Goal: Task Accomplishment & Management: Manage account settings

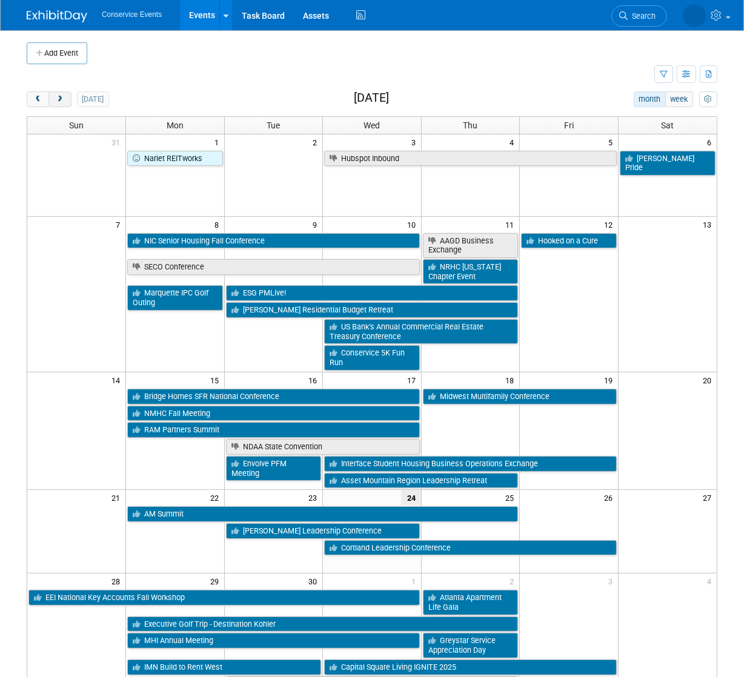
click at [56, 98] on span "next" at bounding box center [59, 100] width 9 height 8
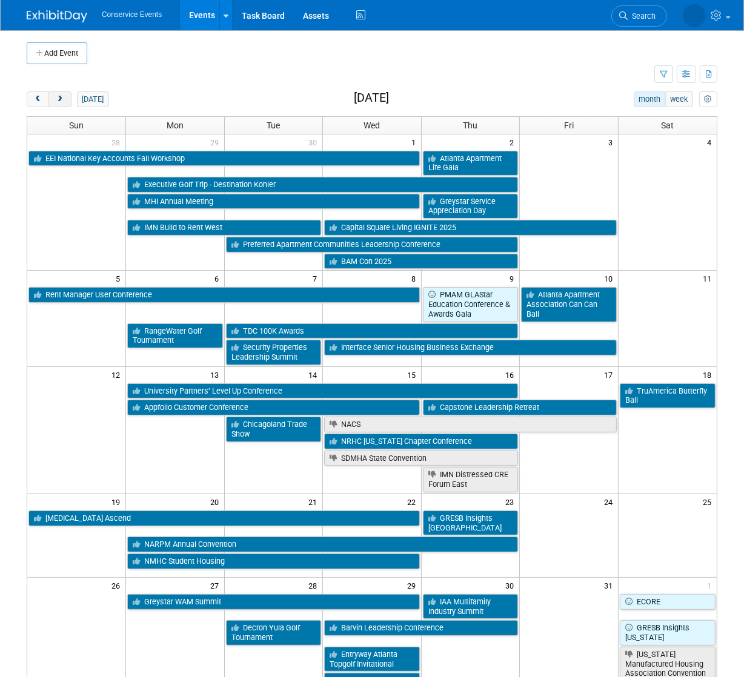
click at [56, 98] on span "next" at bounding box center [59, 100] width 9 height 8
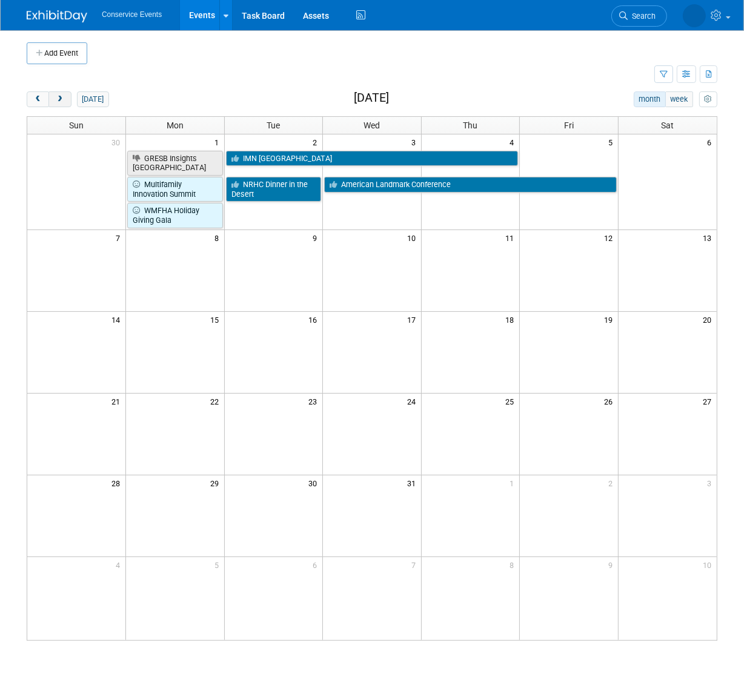
click at [56, 98] on span "next" at bounding box center [59, 100] width 9 height 8
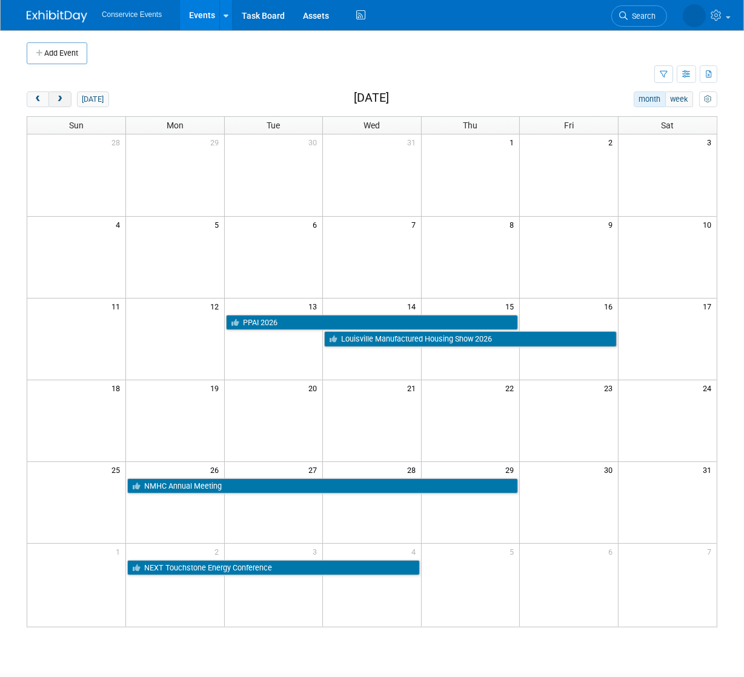
click at [56, 98] on span "next" at bounding box center [59, 100] width 9 height 8
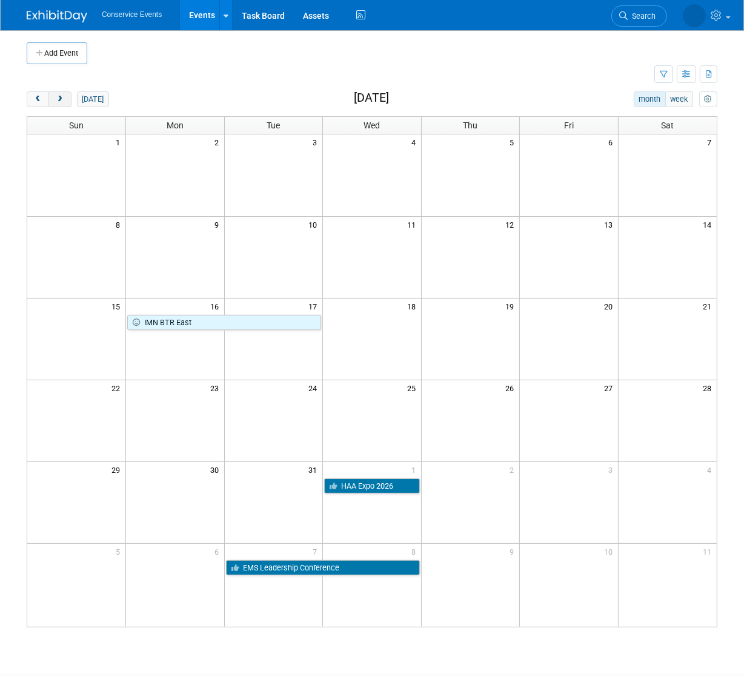
click at [56, 98] on span "next" at bounding box center [59, 100] width 9 height 8
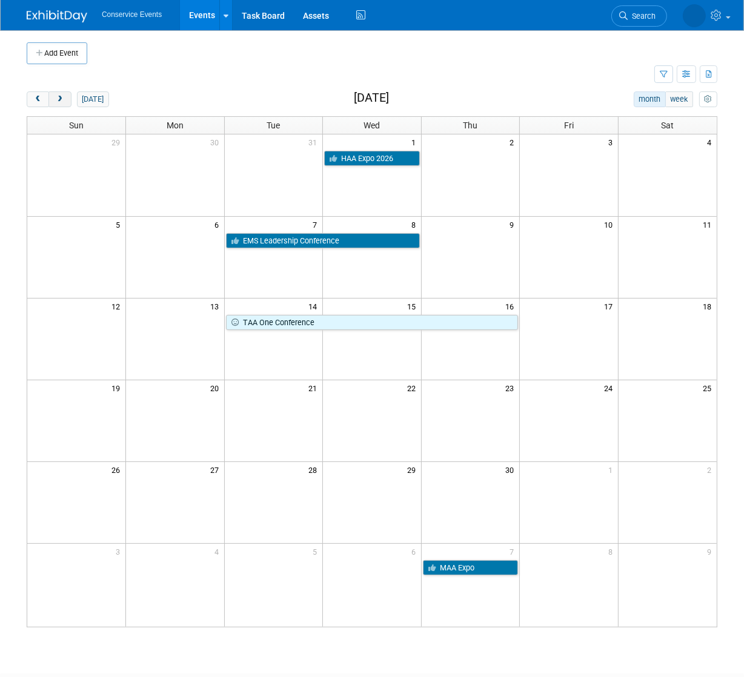
click at [56, 98] on span "next" at bounding box center [59, 100] width 9 height 8
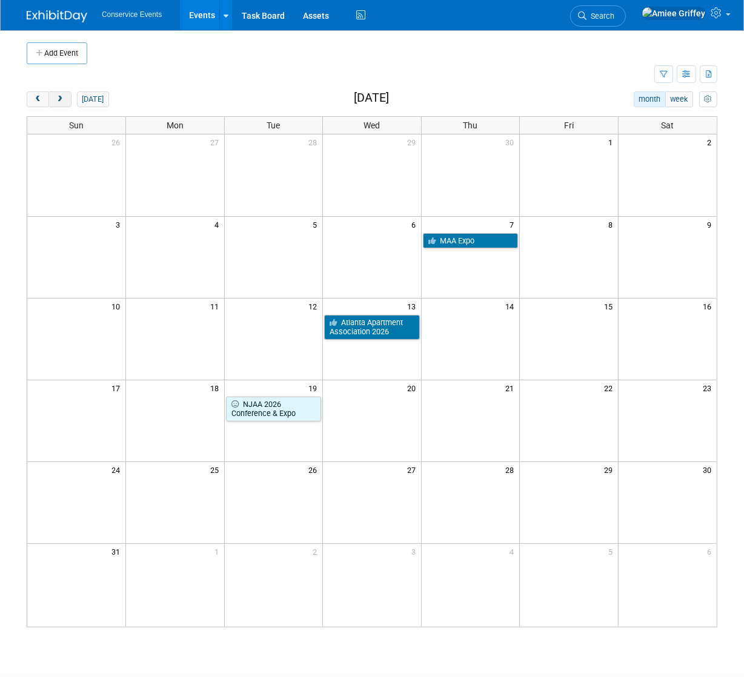
click at [57, 98] on span "next" at bounding box center [59, 100] width 9 height 8
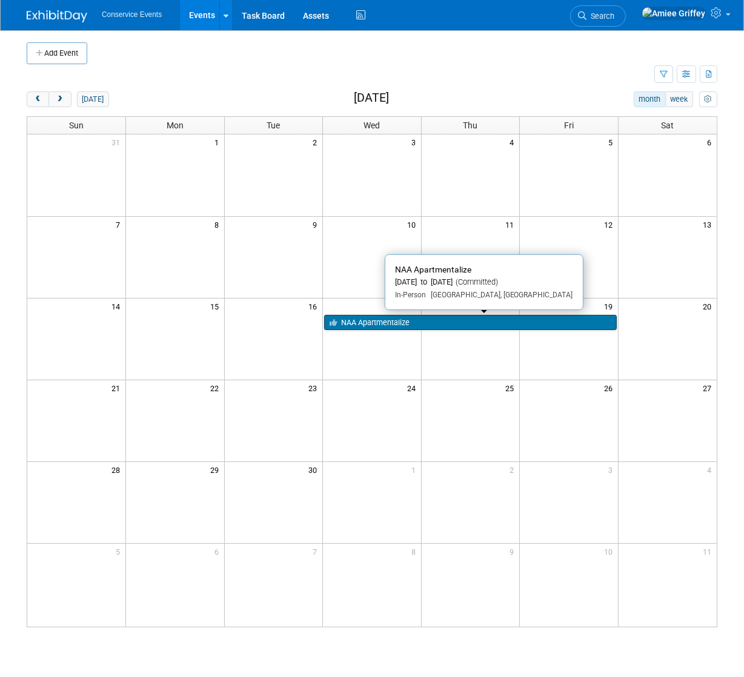
click at [483, 320] on link "NAA Apartmentalize" at bounding box center [470, 323] width 293 height 16
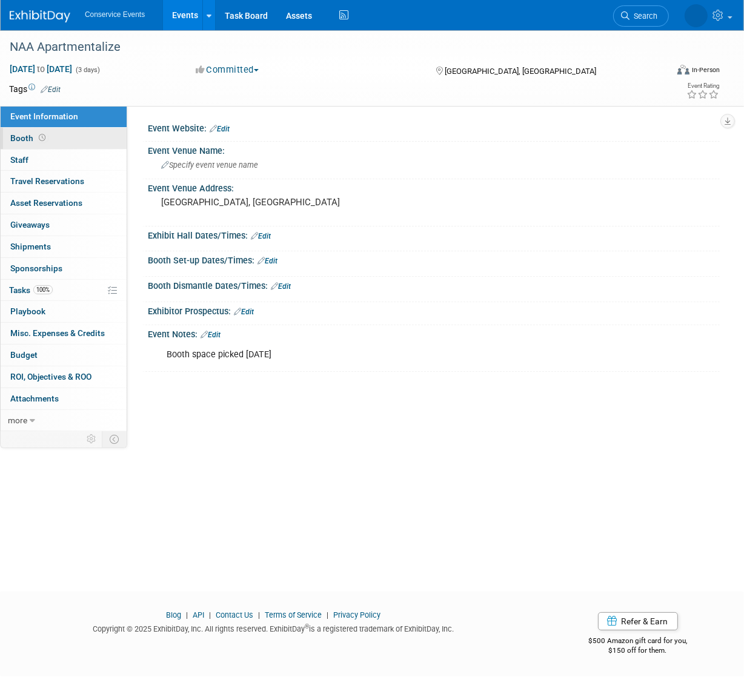
click at [59, 133] on link "Booth" at bounding box center [64, 138] width 126 height 21
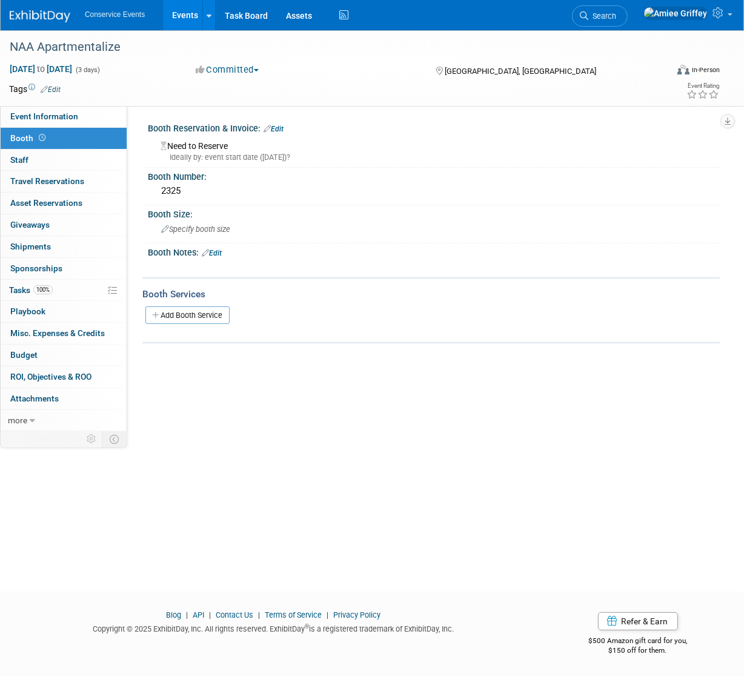
click at [281, 127] on link "Edit" at bounding box center [274, 129] width 20 height 8
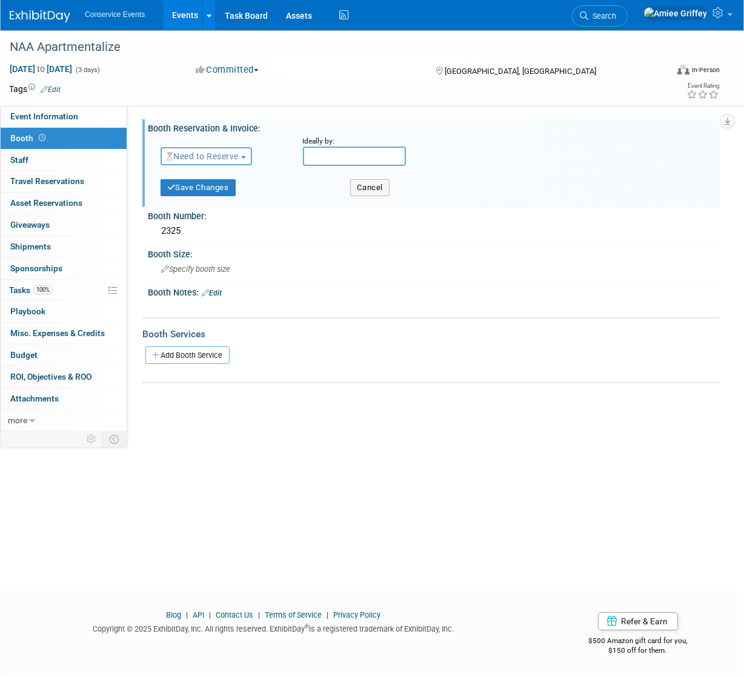
click at [230, 155] on span "Need to Reserve" at bounding box center [203, 156] width 72 height 10
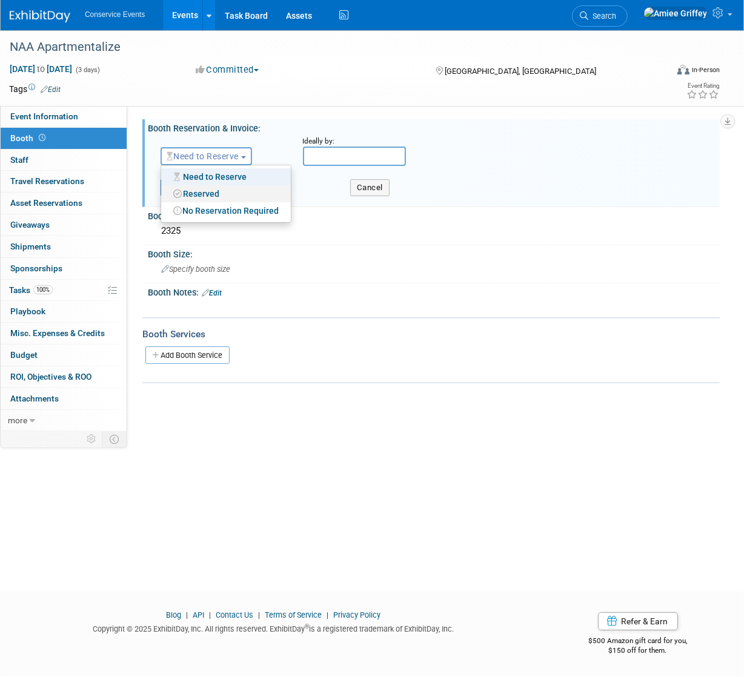
click at [204, 192] on link "Reserved" at bounding box center [226, 193] width 130 height 17
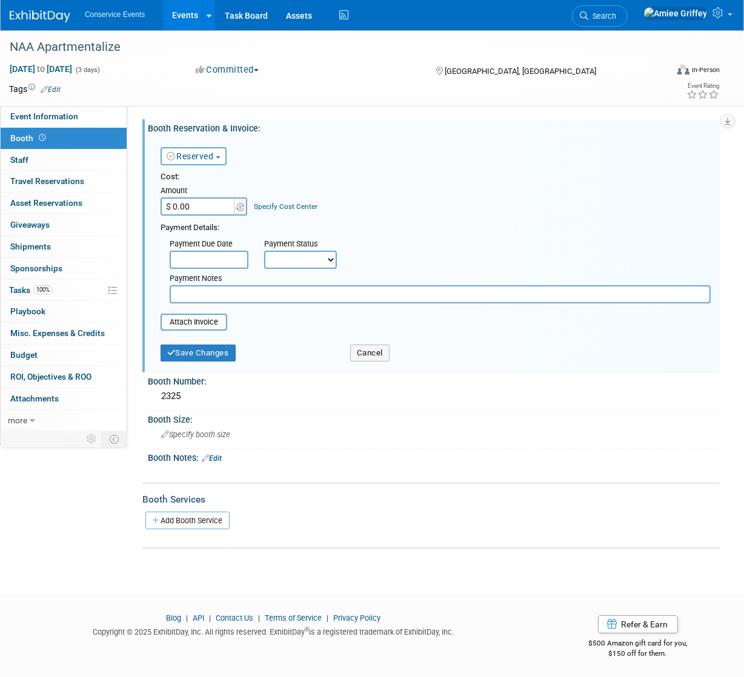
click at [207, 204] on input "$ 0.00" at bounding box center [199, 207] width 76 height 18
type input "$ 64,500.00"
click at [301, 257] on select "Not Paid Yet Partially Paid Paid in Full" at bounding box center [300, 260] width 73 height 18
select select "3"
click at [264, 251] on select "Not Paid Yet Partially Paid Paid in Full" at bounding box center [300, 260] width 73 height 18
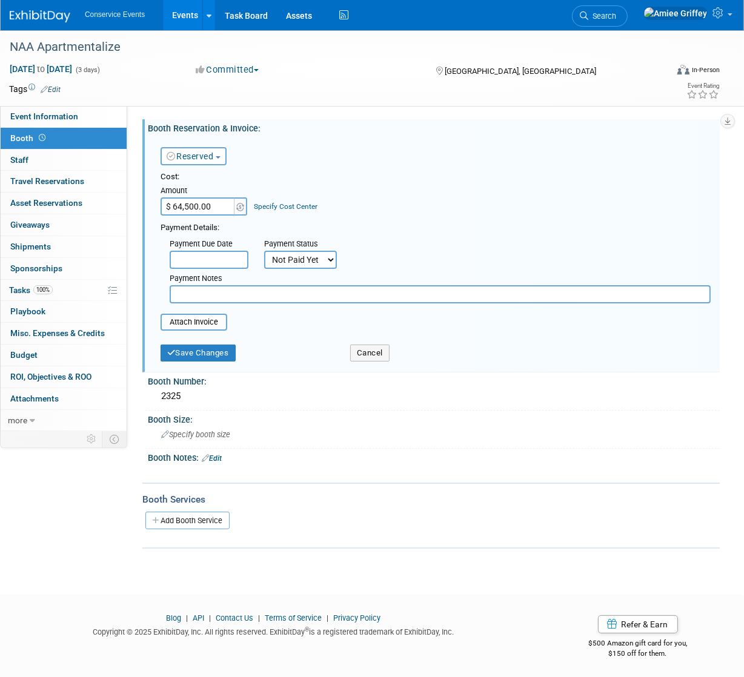
click at [229, 290] on input "text" at bounding box center [440, 294] width 541 height 18
type input "Invoice sent to accounting 9/24/25 - Katelin confirmed payment is scheduled for…"
click at [196, 321] on input "file" at bounding box center [154, 322] width 144 height 15
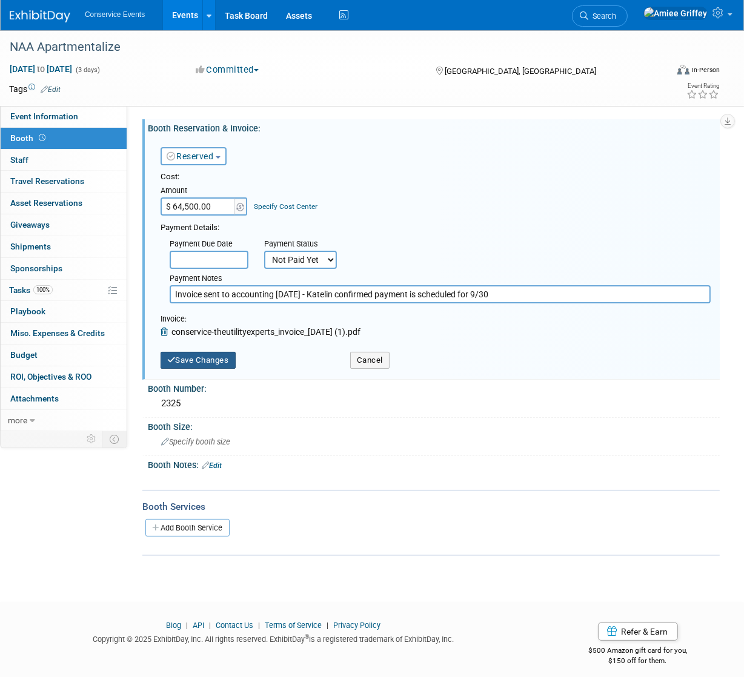
click at [191, 362] on button "Save Changes" at bounding box center [198, 360] width 75 height 17
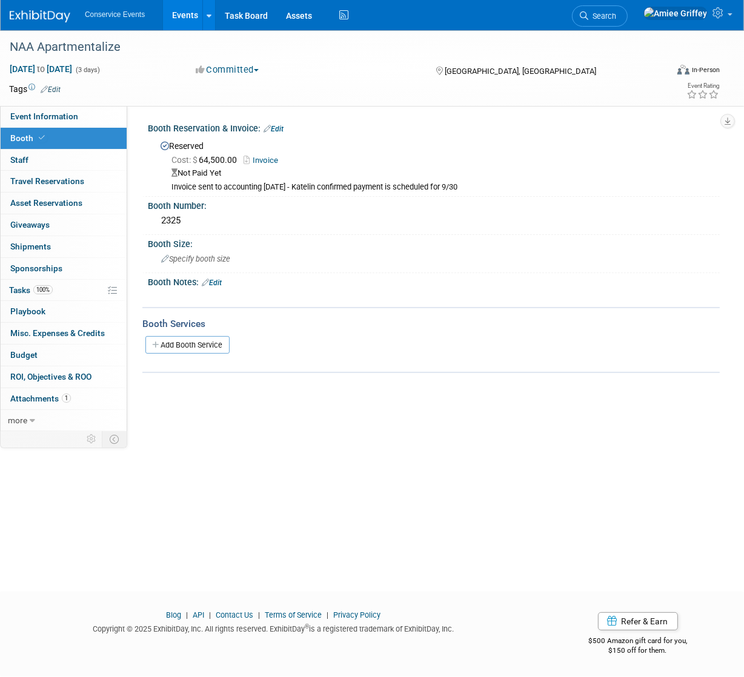
click at [185, 15] on link "Events" at bounding box center [185, 15] width 44 height 30
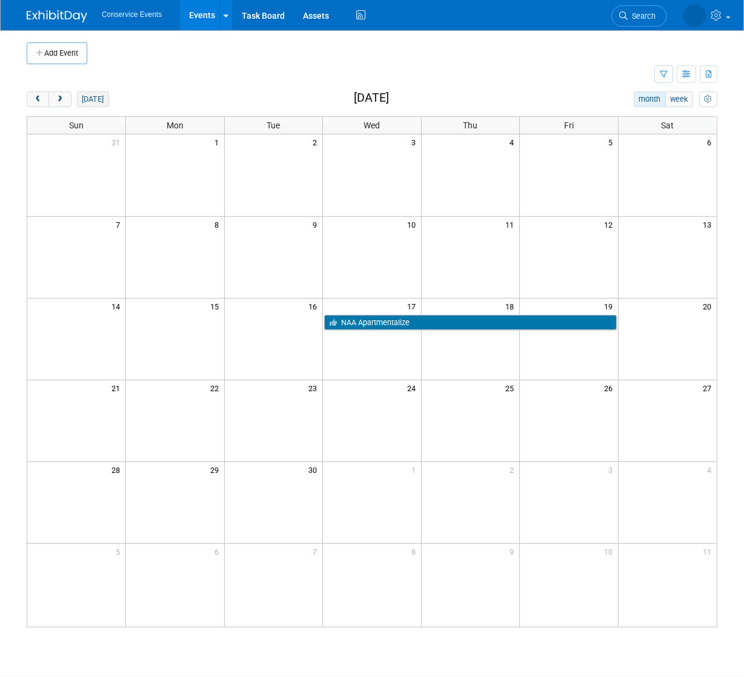
click at [85, 98] on button "[DATE]" at bounding box center [93, 100] width 32 height 16
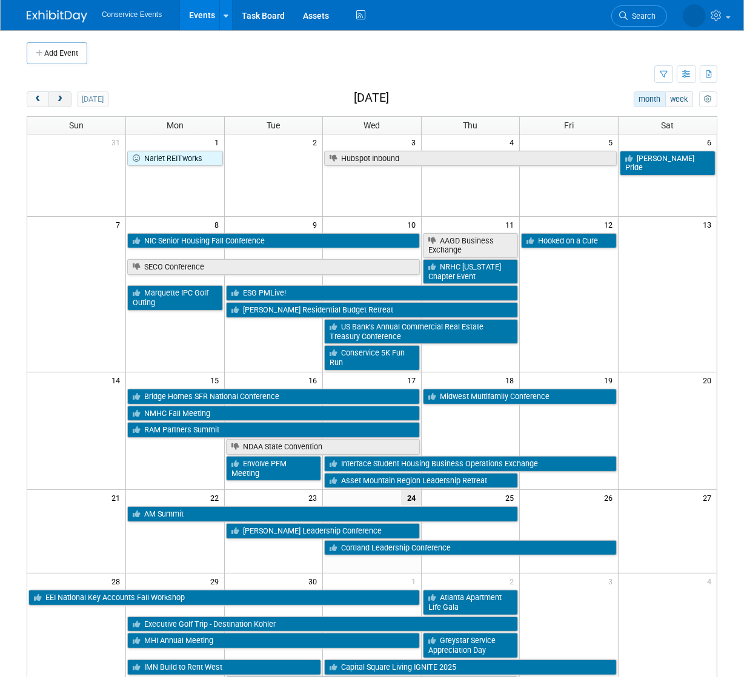
click at [65, 100] on button "next" at bounding box center [59, 100] width 22 height 16
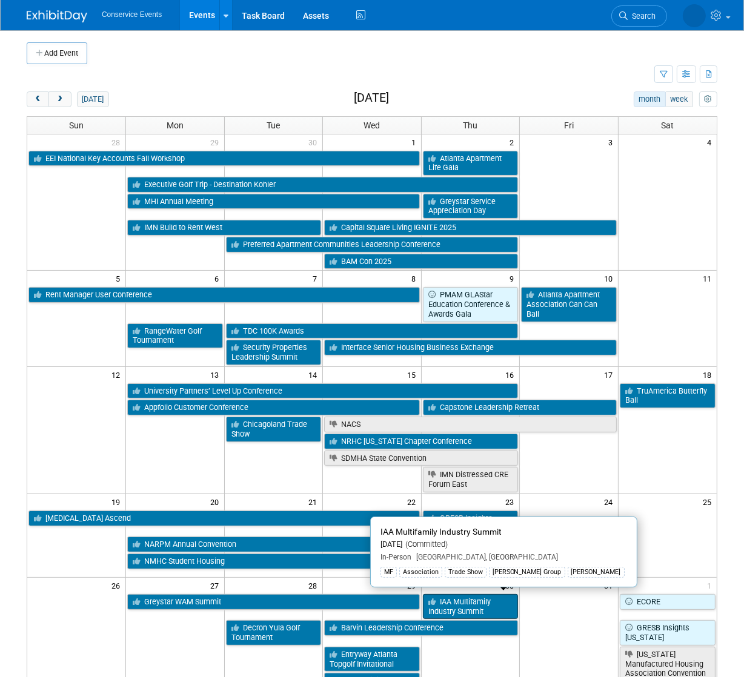
click at [461, 600] on link "IAA Multifamily Industry Summit" at bounding box center [471, 606] width 96 height 25
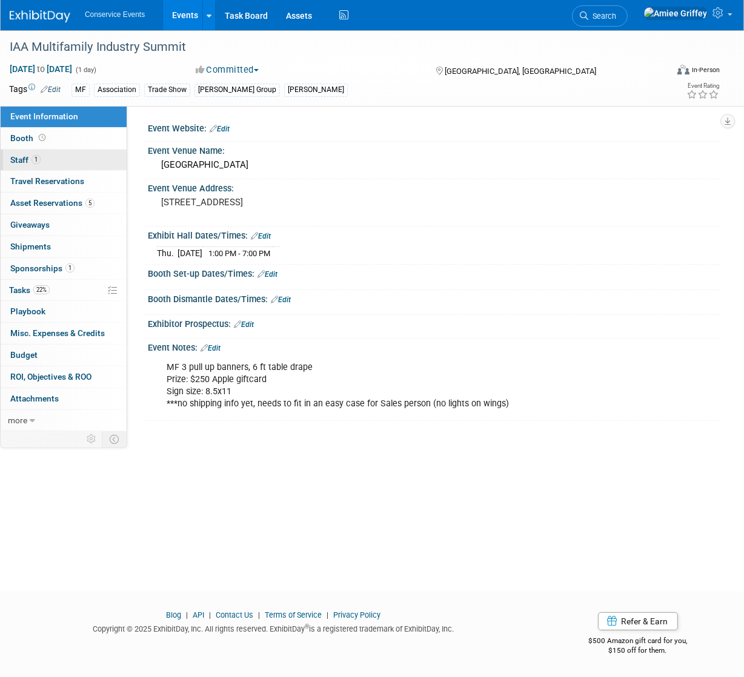
click at [64, 162] on link "1 Staff 1" at bounding box center [64, 160] width 126 height 21
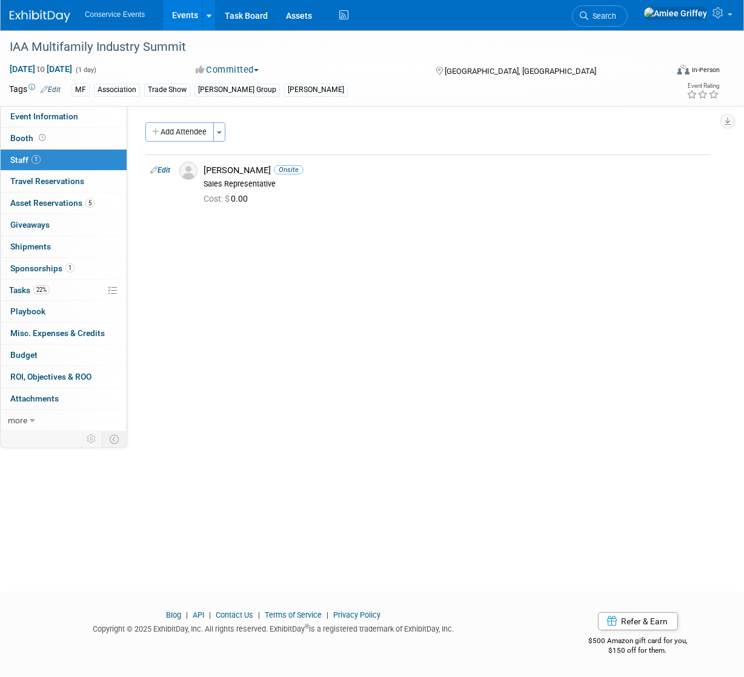
click at [195, 142] on div "Add Attendee Toggle Dropdown Quick -Tag Attendees Apply X (me) select all cancel" at bounding box center [427, 167] width 565 height 90
click at [193, 135] on button "Add Attendee" at bounding box center [179, 131] width 68 height 19
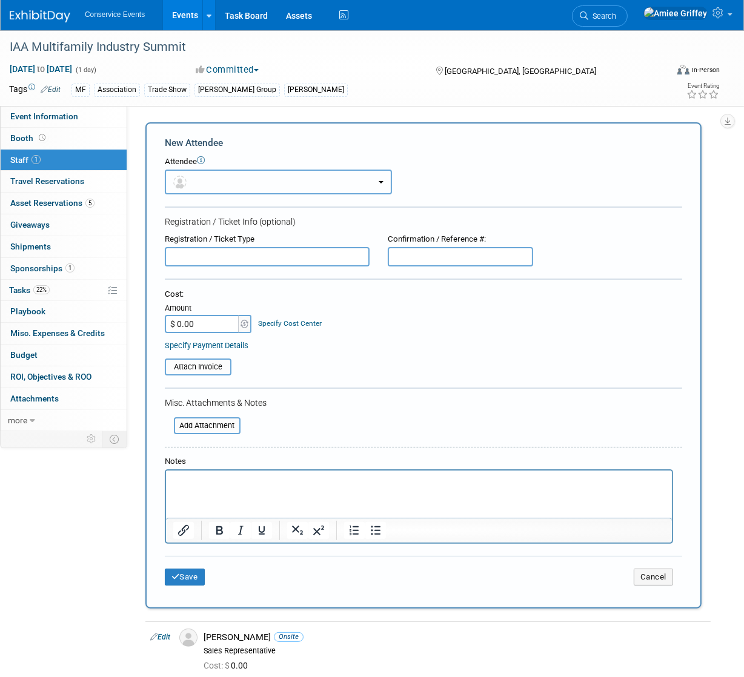
click at [235, 184] on button "button" at bounding box center [278, 182] width 227 height 25
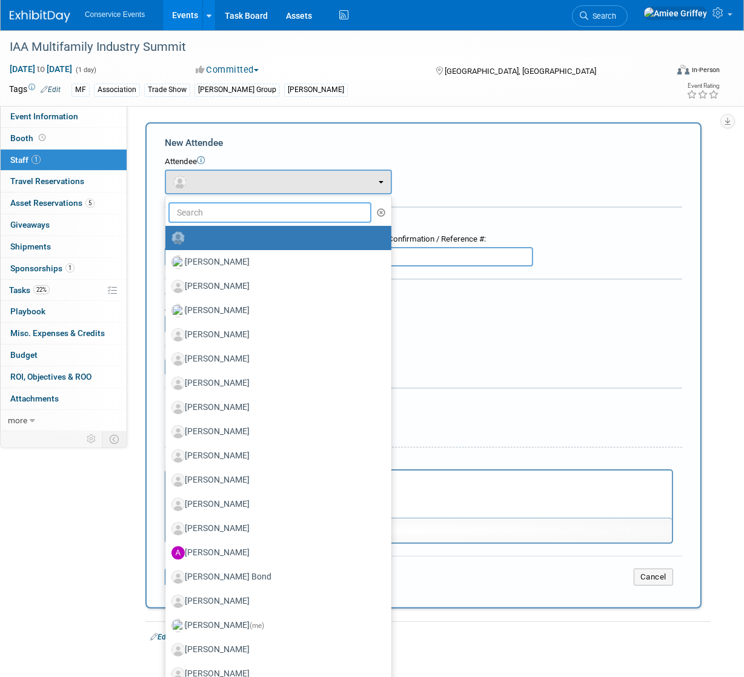
click at [227, 208] on input "text" at bounding box center [269, 212] width 203 height 21
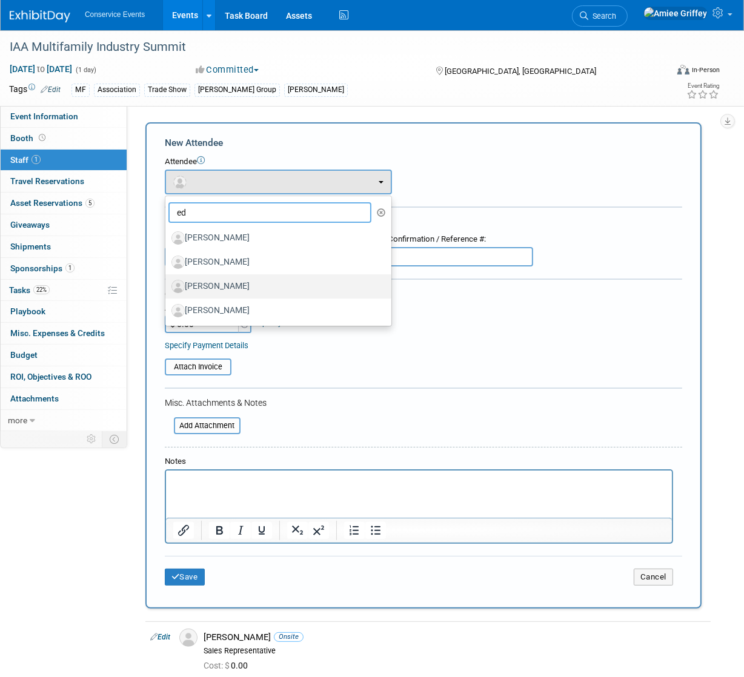
type input "ed"
click at [225, 282] on label "[PERSON_NAME]" at bounding box center [275, 286] width 208 height 19
click at [167, 282] on input "[PERSON_NAME]" at bounding box center [163, 285] width 8 height 8
select select "5af7fe3d-1895-44c5-8a6a-be1cc94cfe89"
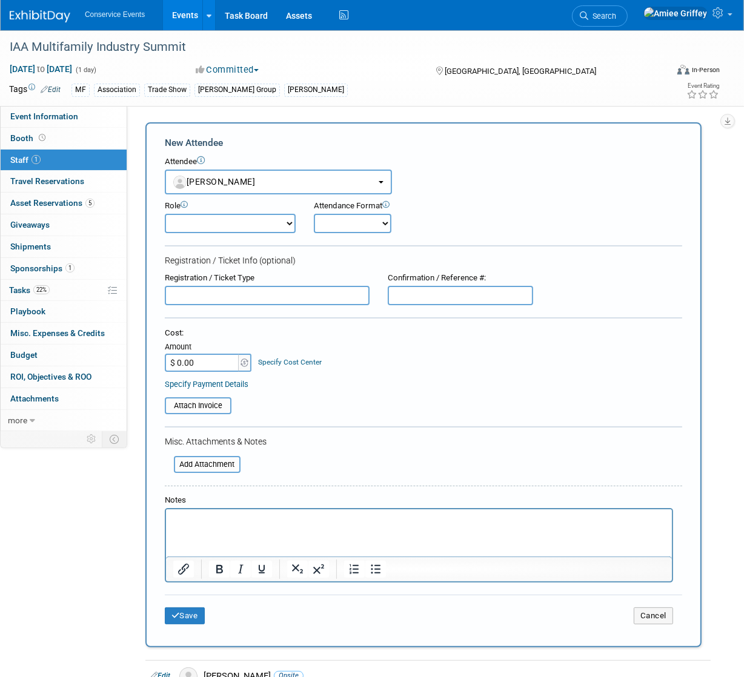
click at [250, 222] on select "Demonstrator Host Planner Presenter Sales Representative Set-up/Dismantle Crew …" at bounding box center [230, 223] width 131 height 19
select select "100"
click at [165, 214] on select "Demonstrator Host Planner Presenter Sales Representative Set-up/Dismantle Crew …" at bounding box center [230, 223] width 131 height 19
click at [334, 219] on select "Onsite Remote" at bounding box center [353, 223] width 78 height 19
select select "1"
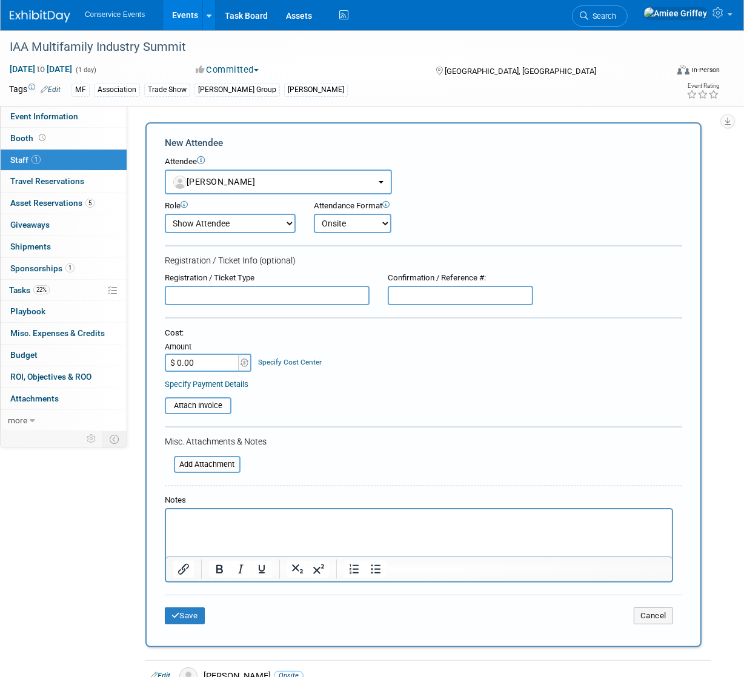
click at [314, 214] on select "Onsite Remote" at bounding box center [353, 223] width 78 height 19
click at [183, 617] on button "Save" at bounding box center [185, 616] width 40 height 17
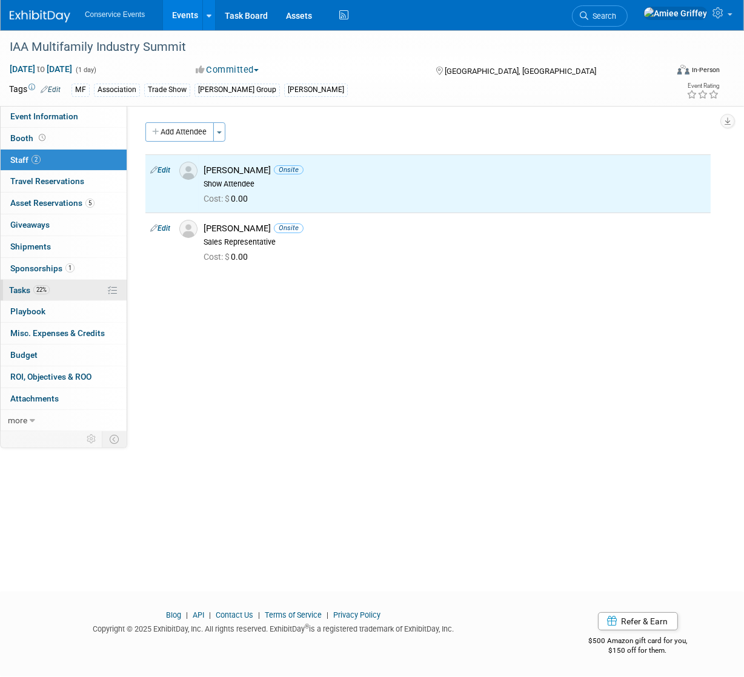
click at [69, 280] on link "22% Tasks 22%" at bounding box center [64, 290] width 126 height 21
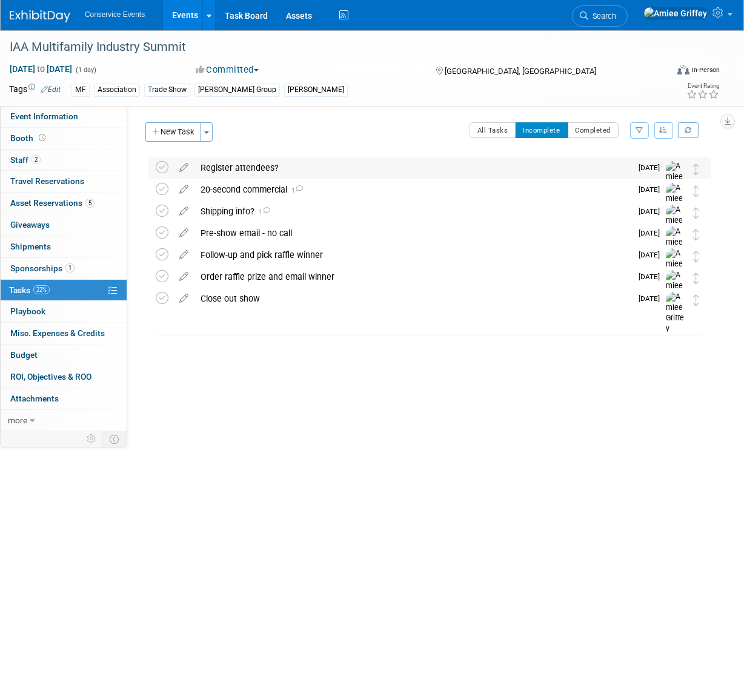
click at [230, 164] on div "Register attendees?" at bounding box center [413, 168] width 437 height 21
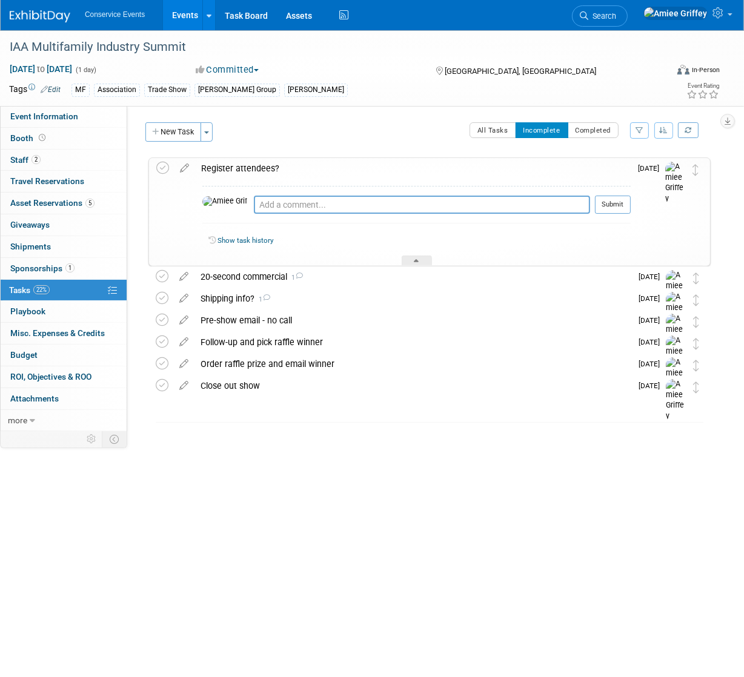
click at [230, 164] on div "Register attendees?" at bounding box center [413, 168] width 436 height 21
